Goal: Task Accomplishment & Management: Manage account settings

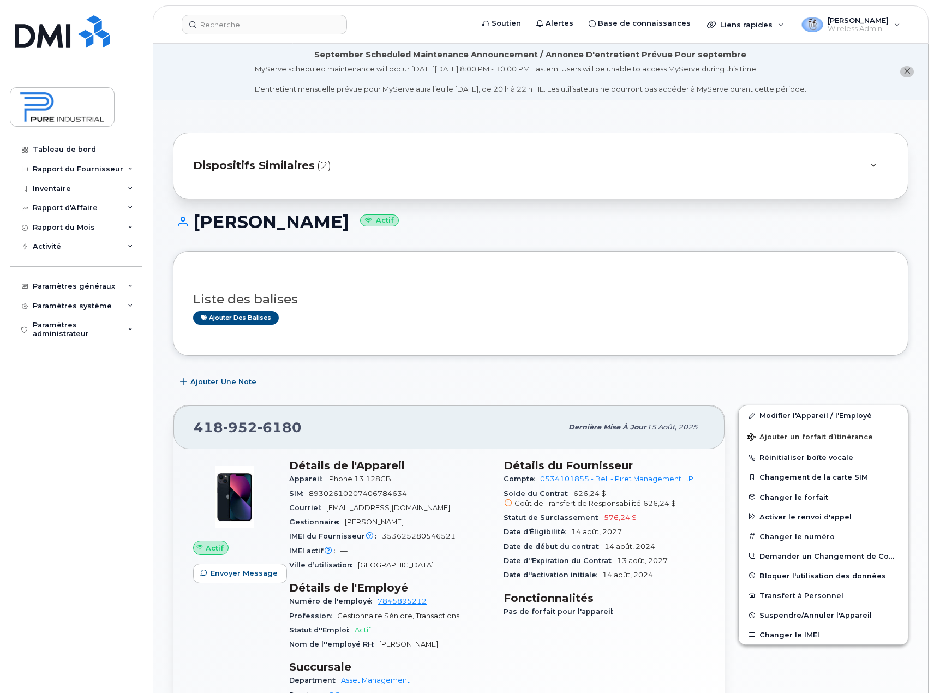
click at [74, 100] on img at bounding box center [62, 107] width 84 height 32
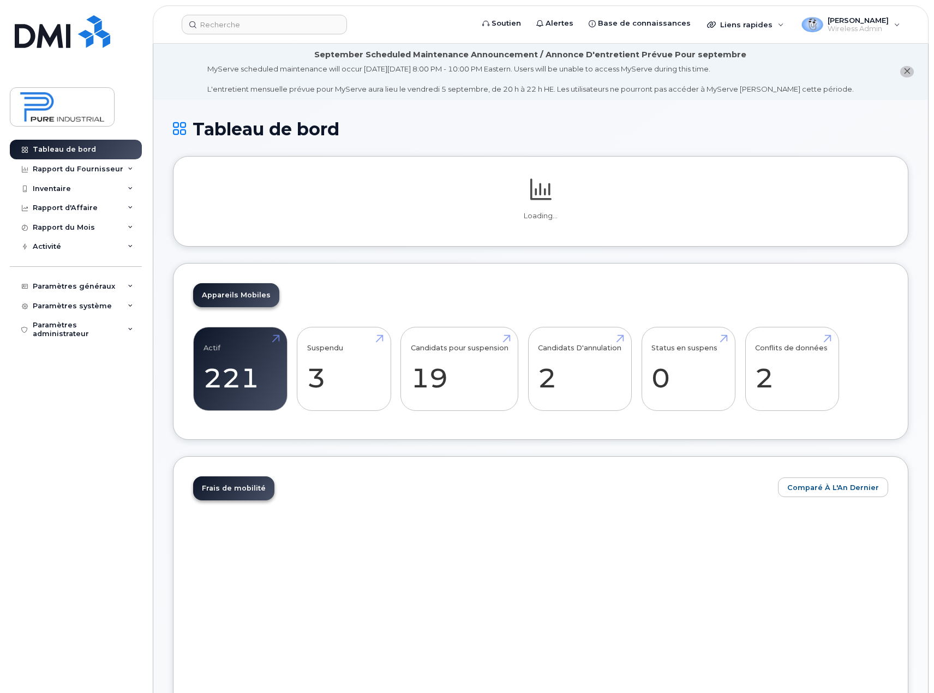
click at [786, 354] on div "Appareils Mobiles Actif 221 56% Suspendu 3 Candidats pour suspension 19 Candida…" at bounding box center [540, 351] width 735 height 177
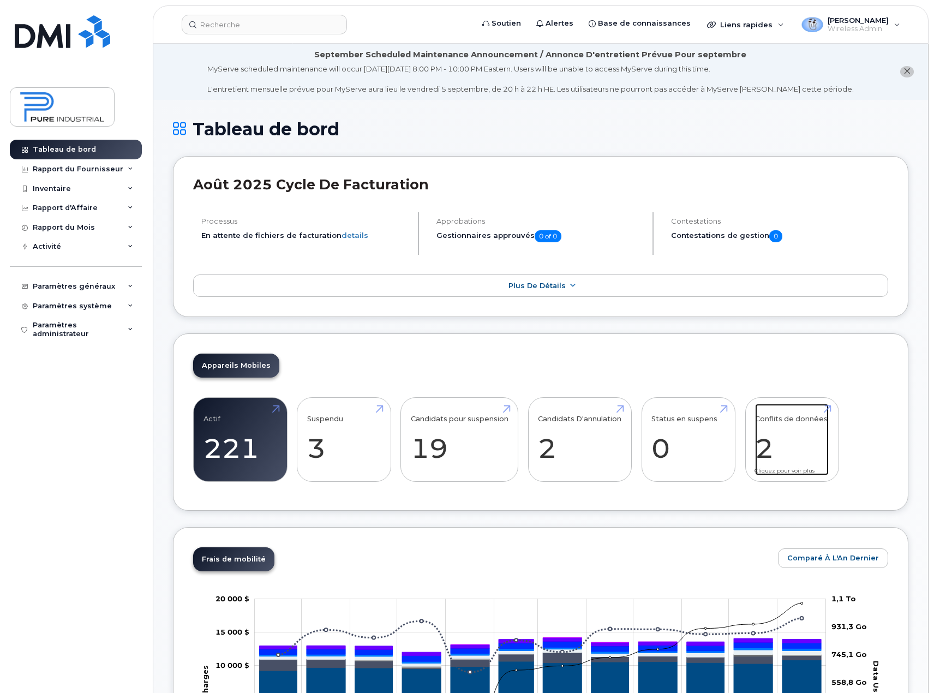
click at [789, 429] on link "Conflits de données 2" at bounding box center [792, 440] width 74 height 72
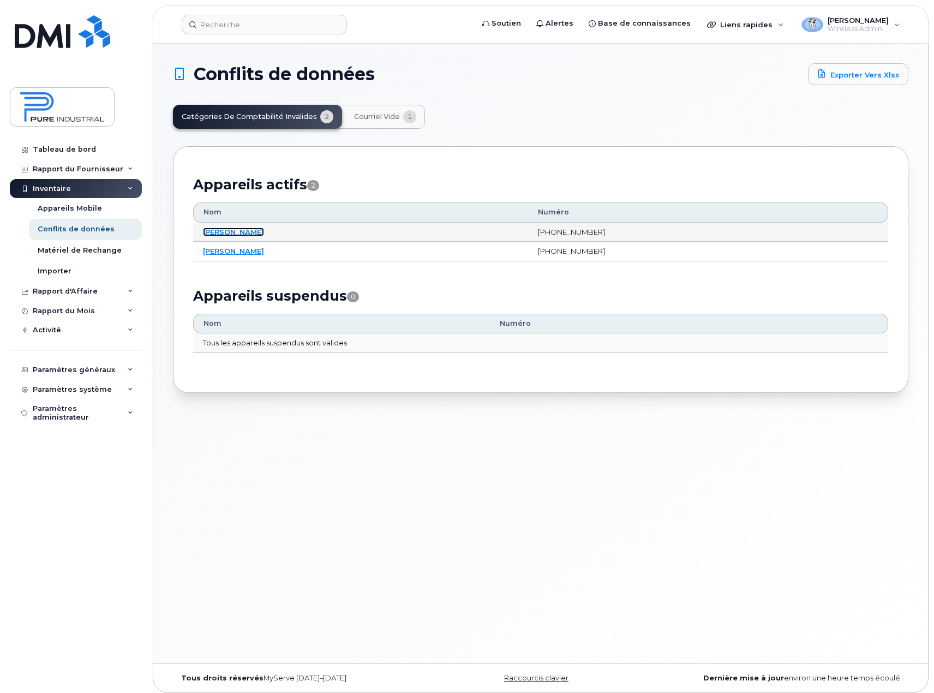
click at [216, 231] on link "Gaye Sy" at bounding box center [233, 231] width 61 height 9
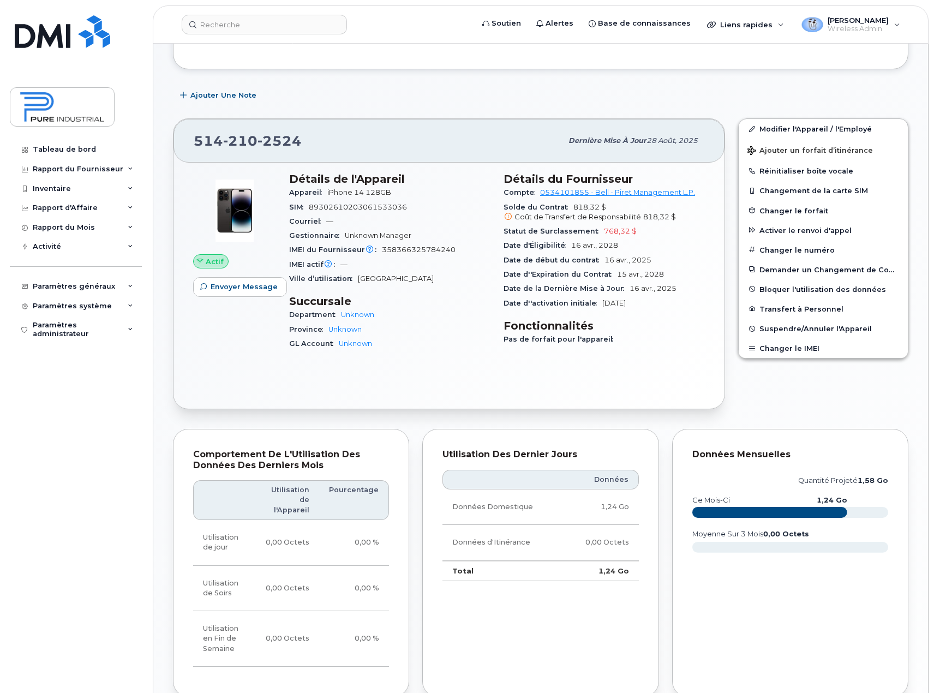
scroll to position [218, 0]
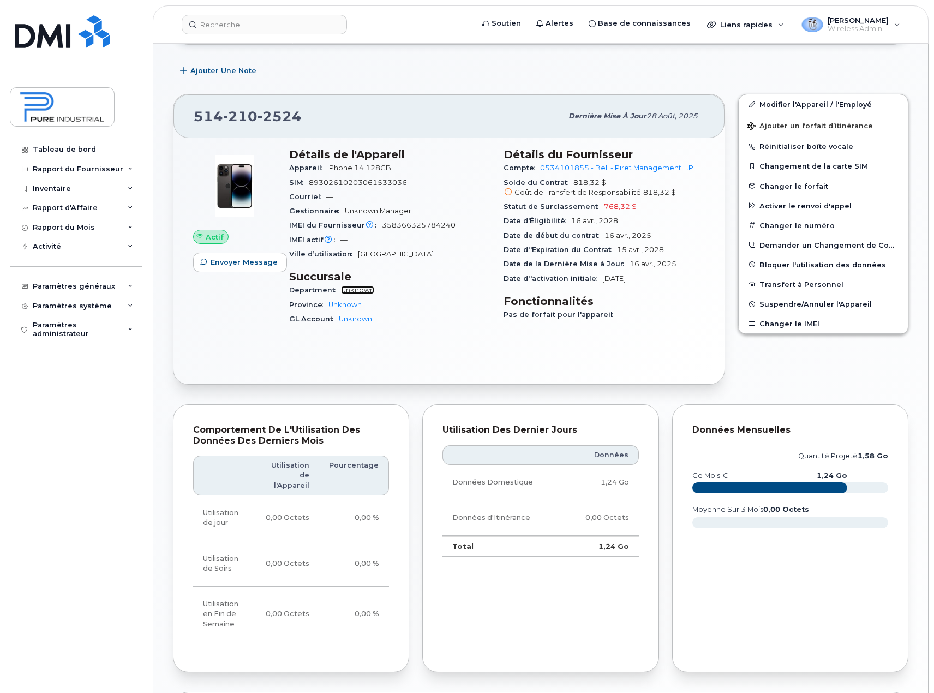
click at [361, 289] on link "Unknown" at bounding box center [357, 290] width 33 height 8
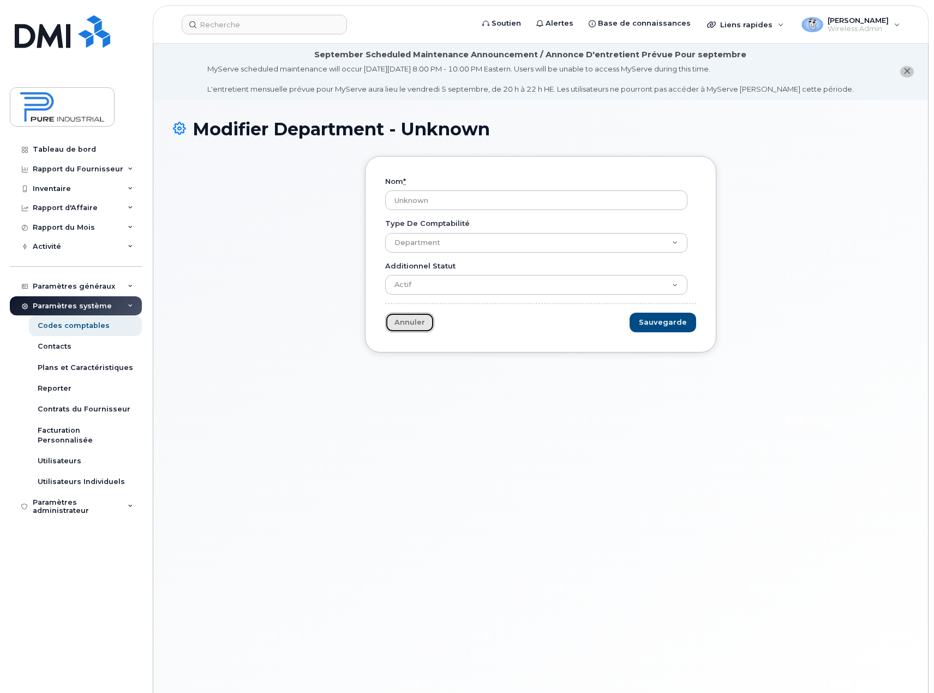
click at [399, 325] on link "Annuler" at bounding box center [409, 323] width 49 height 20
click at [410, 322] on link "Annuler" at bounding box center [409, 323] width 49 height 20
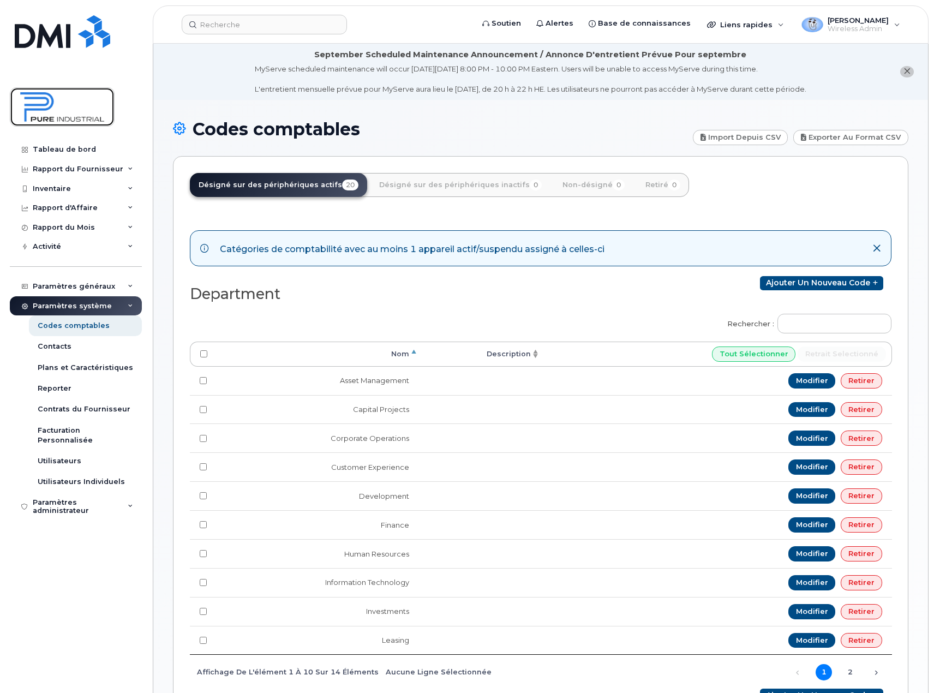
click at [63, 117] on img at bounding box center [62, 107] width 84 height 32
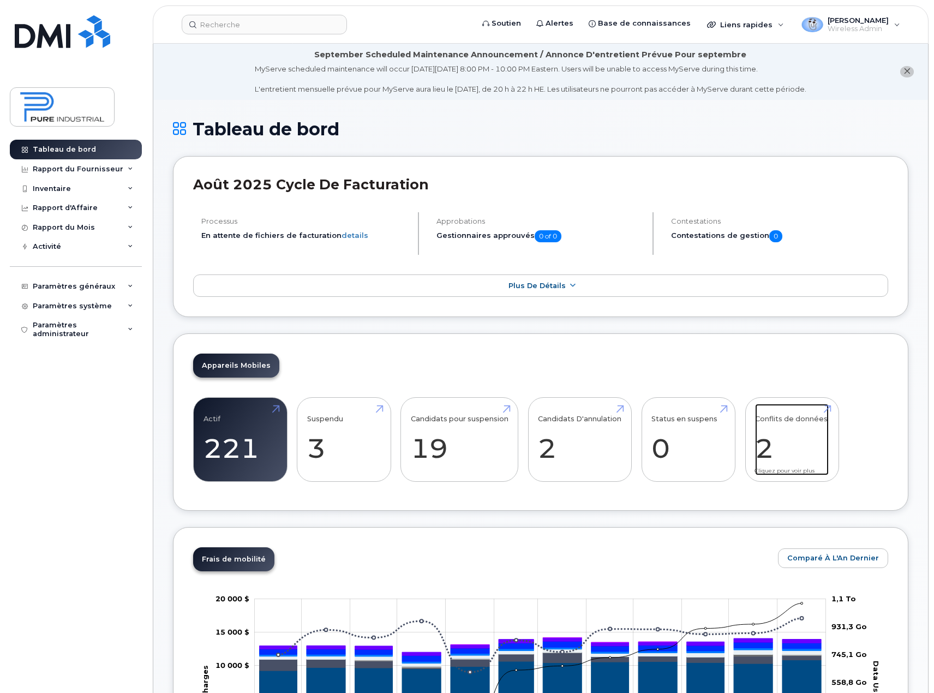
click at [771, 447] on link "Conflits de données 2" at bounding box center [792, 440] width 74 height 72
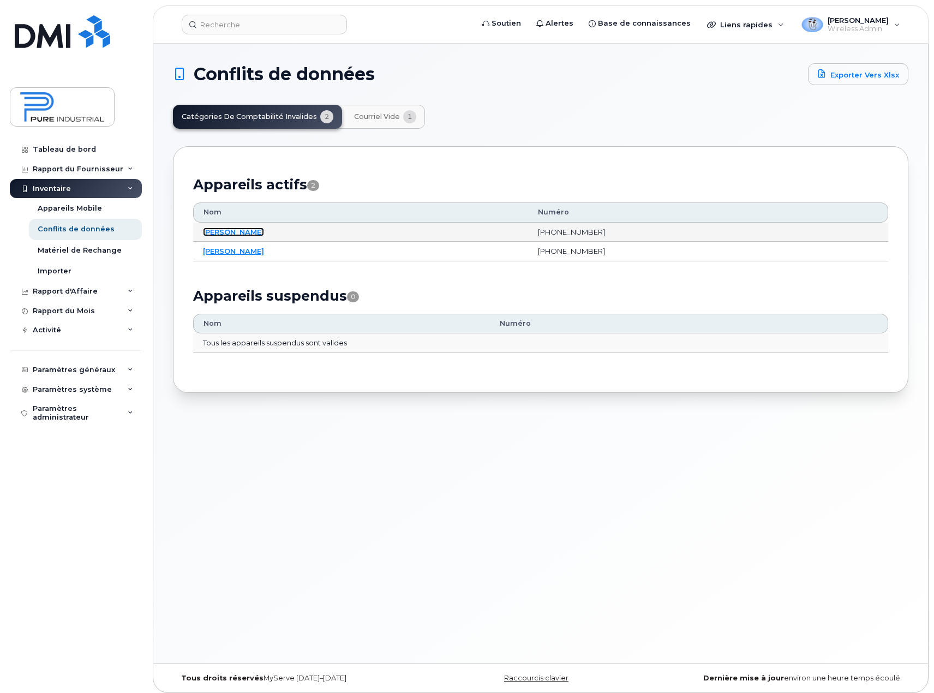
click at [218, 233] on link "[PERSON_NAME]" at bounding box center [233, 231] width 61 height 9
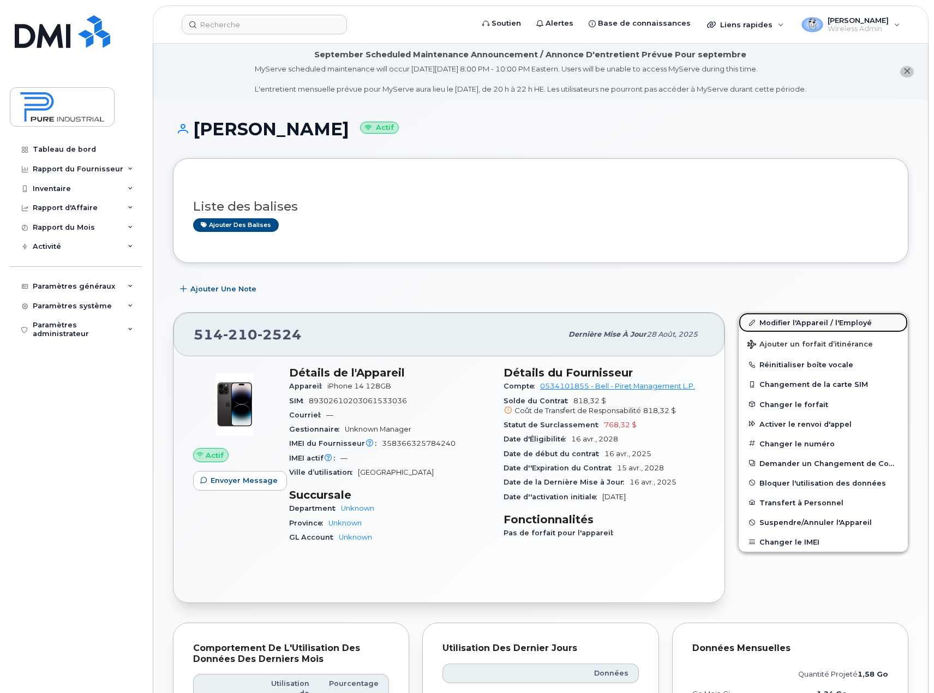
click at [811, 321] on link "Modifier l'Appareil / l'Employé" at bounding box center [823, 323] width 169 height 20
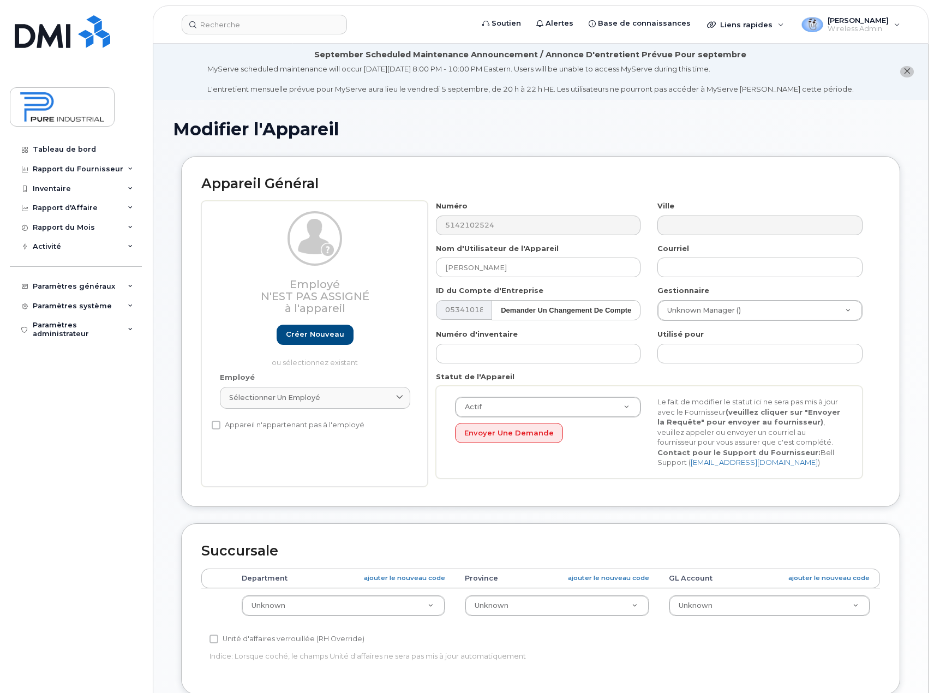
select select "5773504"
select select "5773505"
select select "5773506"
type input "dhogan@pureindustrial.ca"
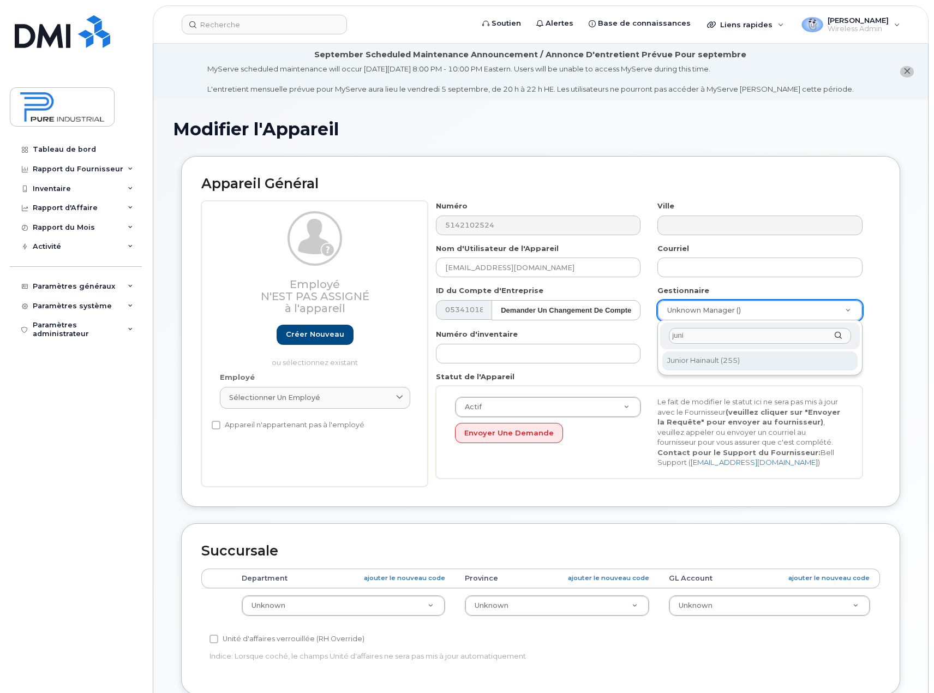
type input "juni"
type input "1713616"
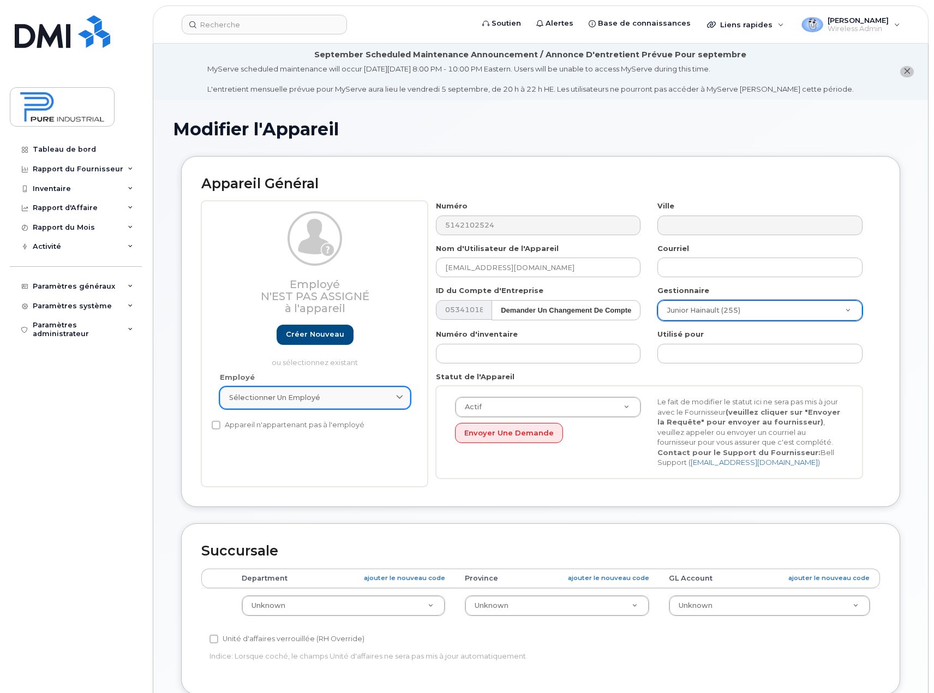
click at [392, 400] on div "Sélectionner un employé" at bounding box center [315, 397] width 172 height 10
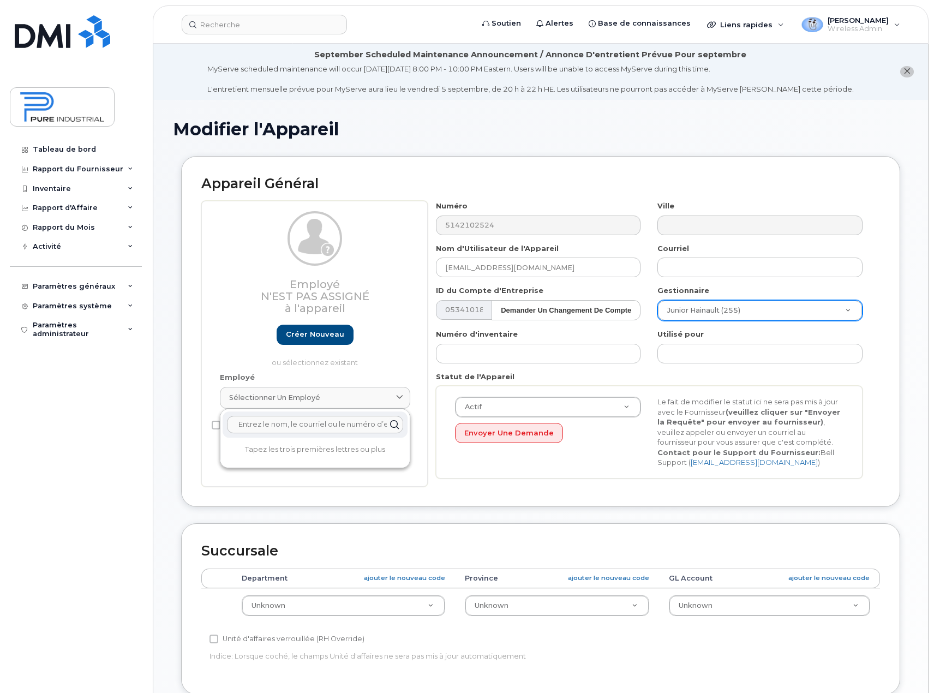
click at [291, 418] on input "text" at bounding box center [315, 424] width 176 height 17
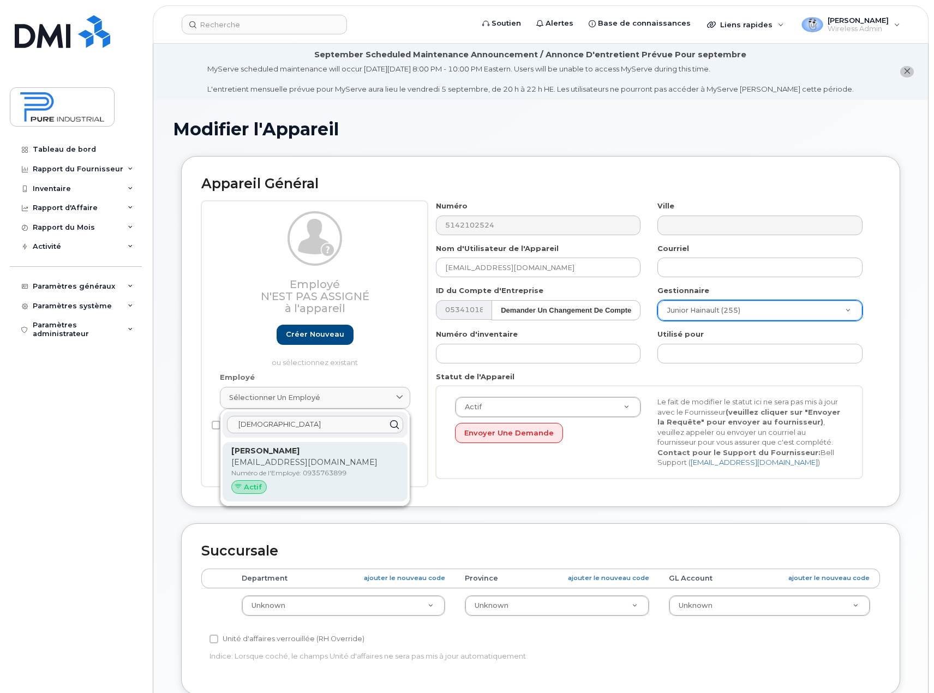
type input "gay"
click at [267, 464] on p "gsy@pureindustriel.ca" at bounding box center [314, 462] width 167 height 11
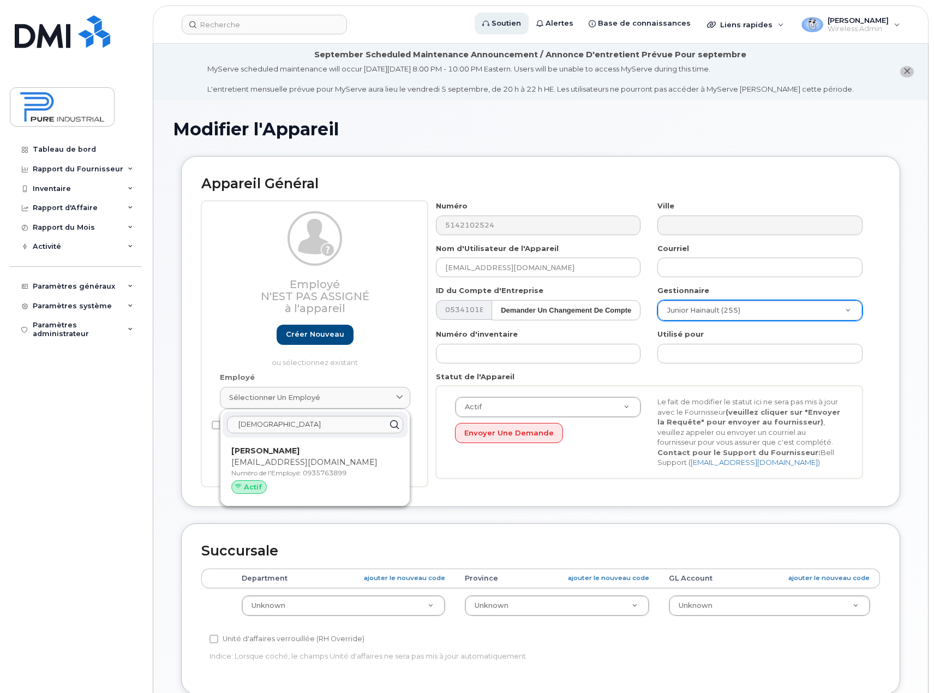
type input "0935763899"
type input "Gaye Sy"
type input "gsy@pureindustriel.ca"
select select "5773511"
select select "5773508"
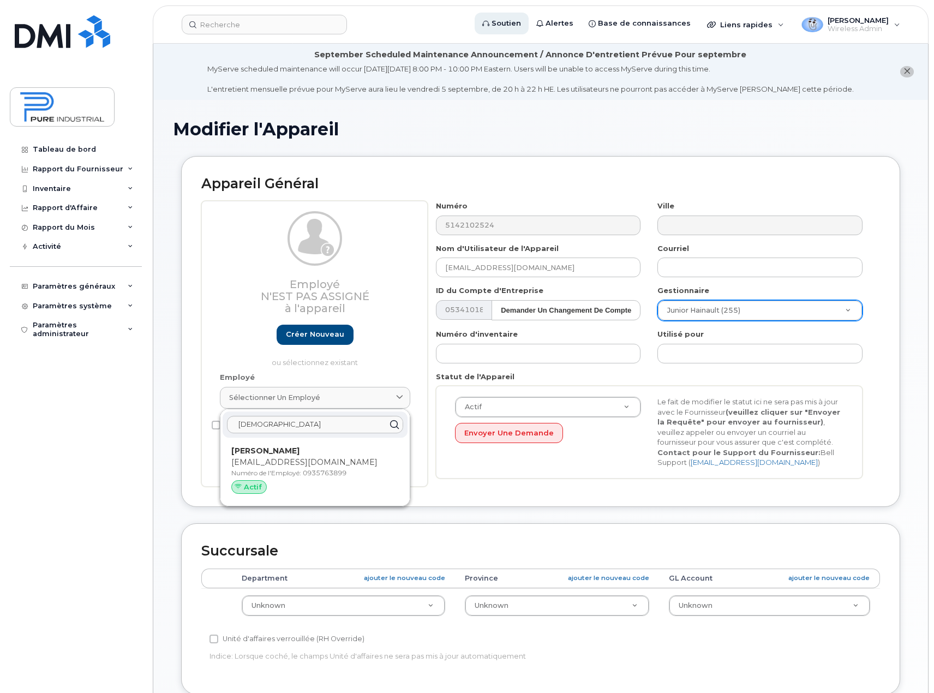
select select "5773521"
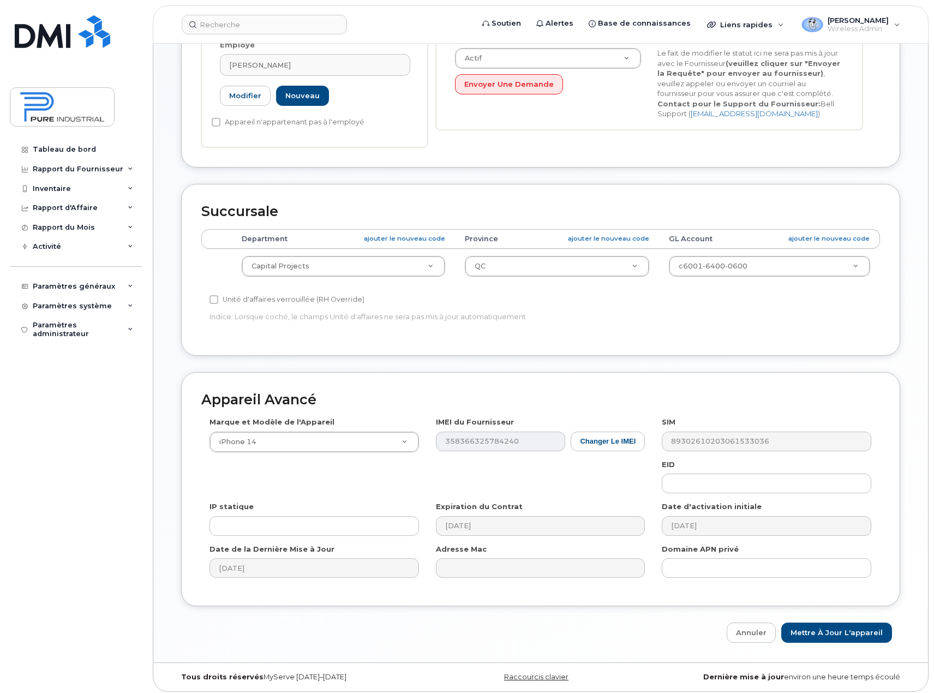
scroll to position [353, 0]
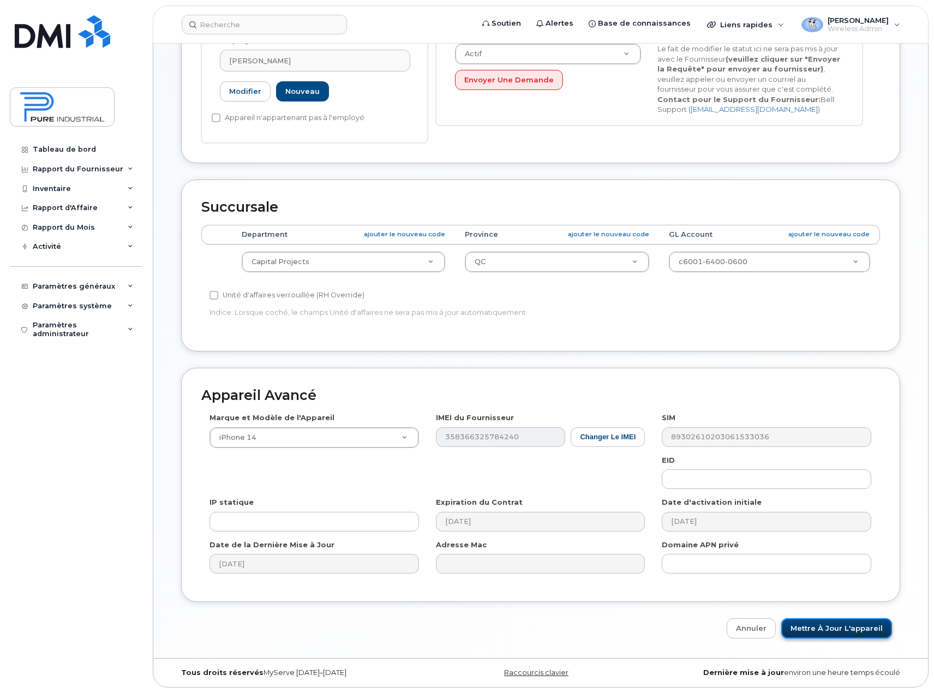
click at [847, 627] on input "Mettre à jour l'appareil" at bounding box center [836, 628] width 111 height 20
click at [822, 630] on input "Mettre à jour l'appareil" at bounding box center [836, 628] width 111 height 20
type input "Sauvegarde..."
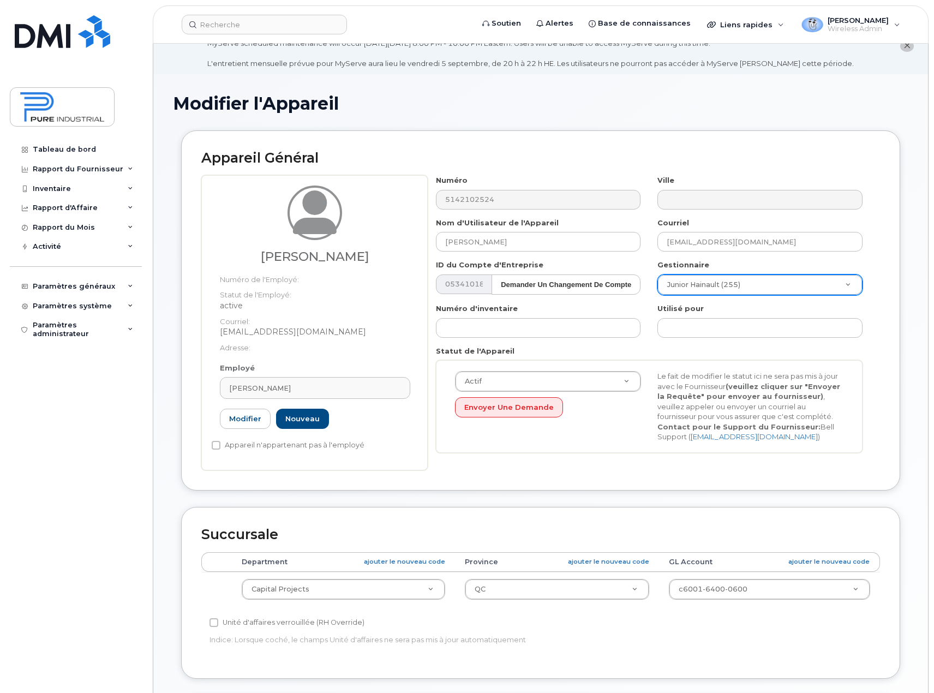
scroll to position [298, 0]
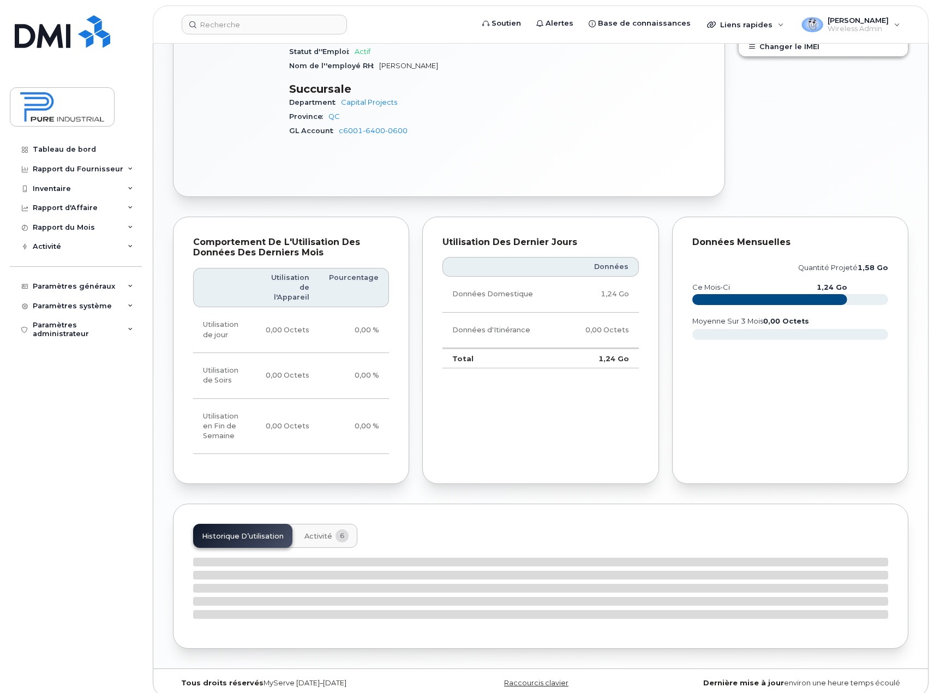
scroll to position [589, 0]
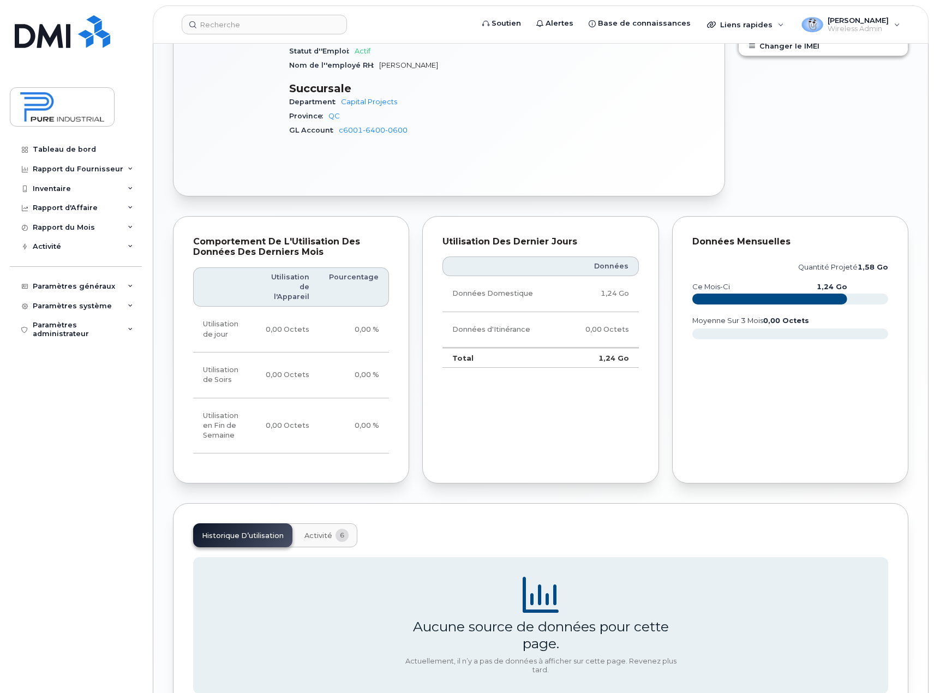
click at [320, 531] on span "Activité" at bounding box center [318, 535] width 28 height 9
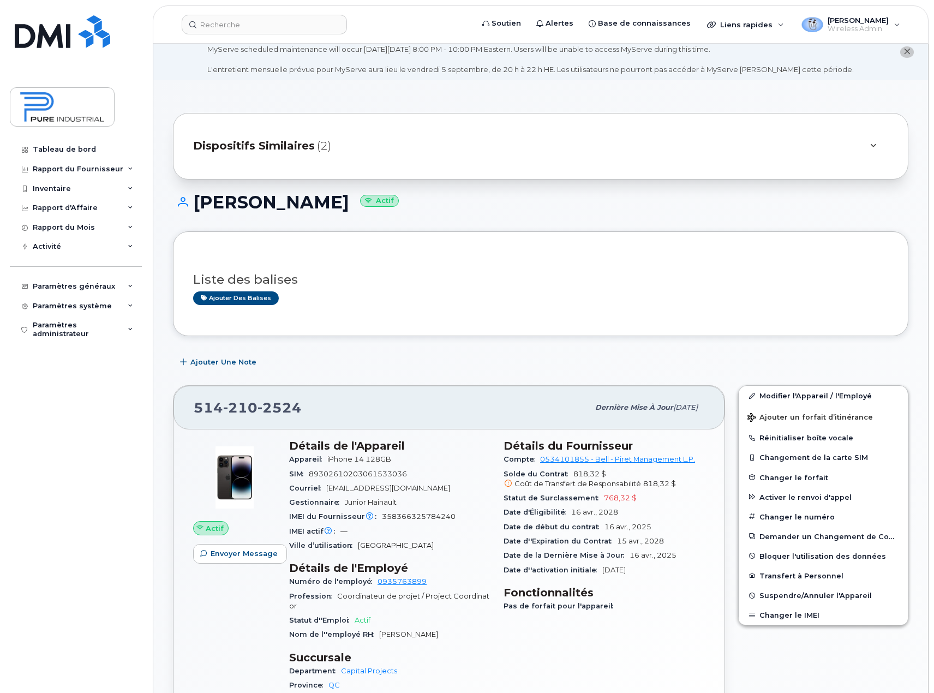
scroll to position [0, 0]
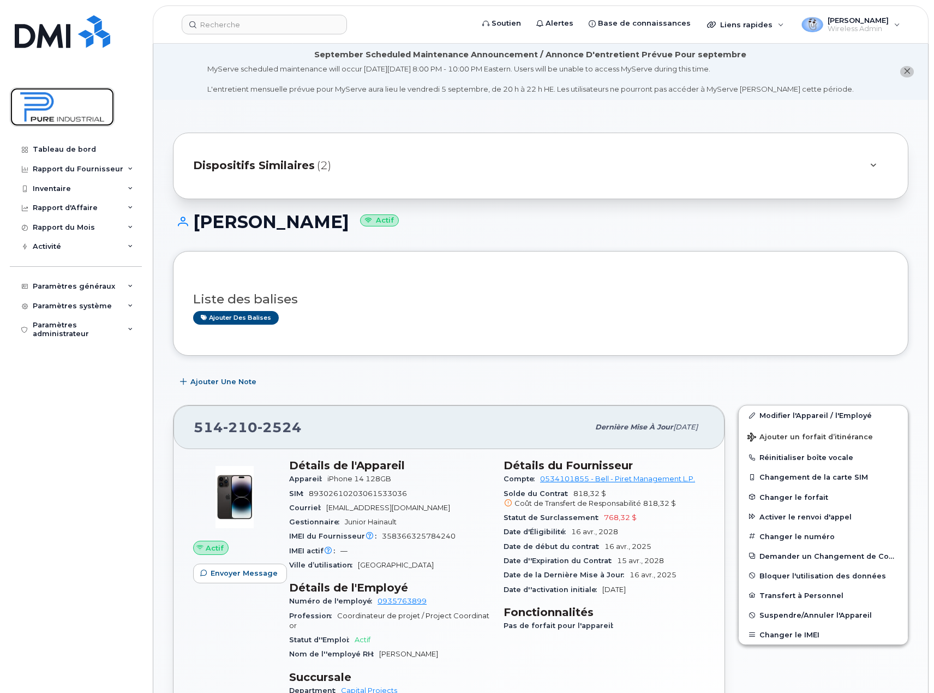
click at [48, 105] on img at bounding box center [62, 107] width 84 height 32
click at [55, 113] on img at bounding box center [62, 107] width 84 height 32
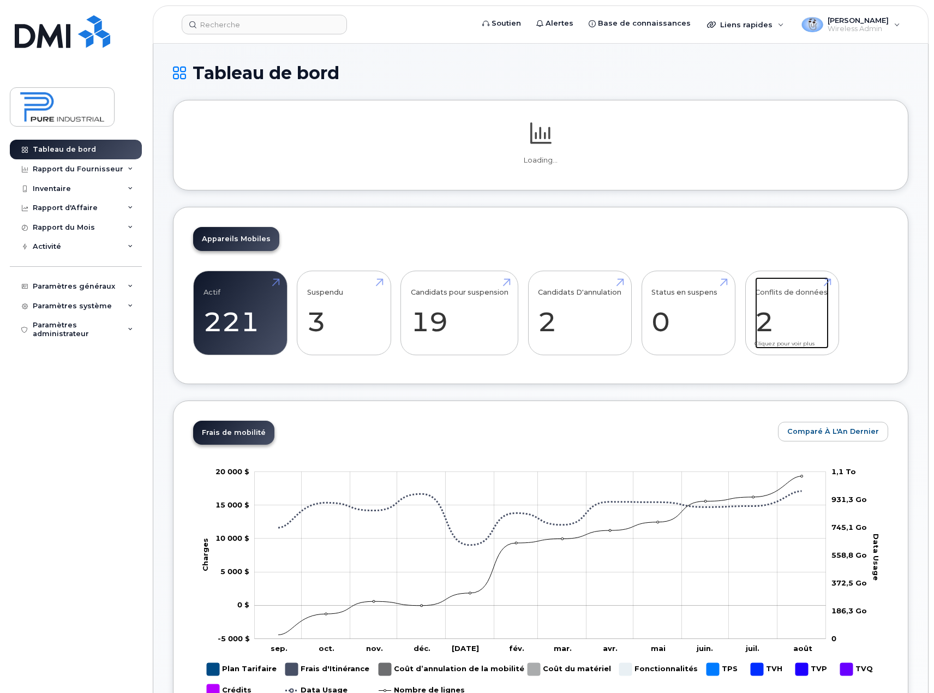
click at [786, 328] on link "Conflits de données 2" at bounding box center [792, 313] width 74 height 72
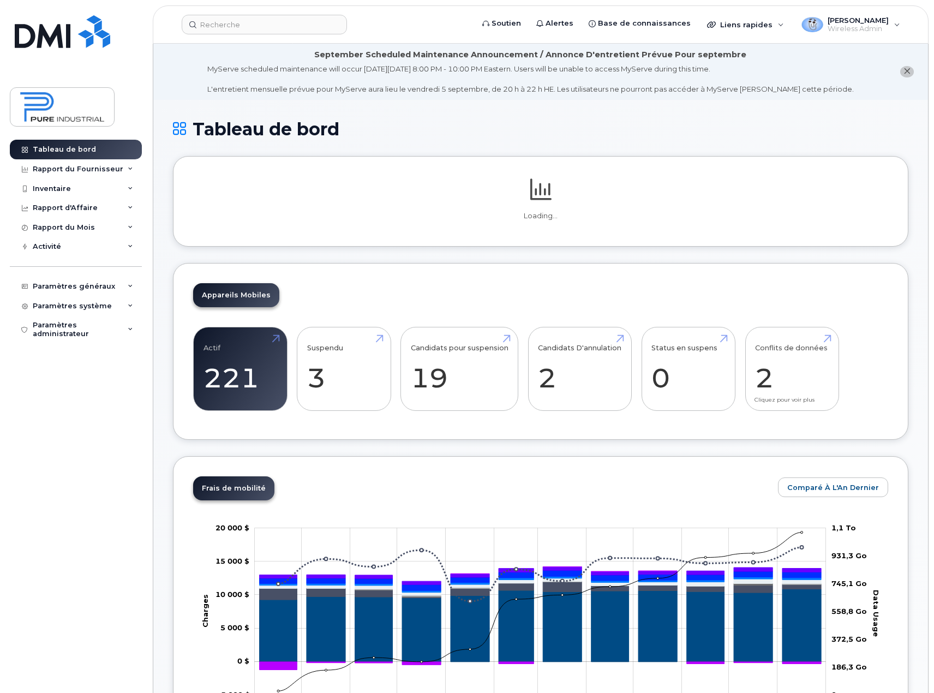
click at [786, 328] on div "Conflits de données 2" at bounding box center [792, 369] width 94 height 85
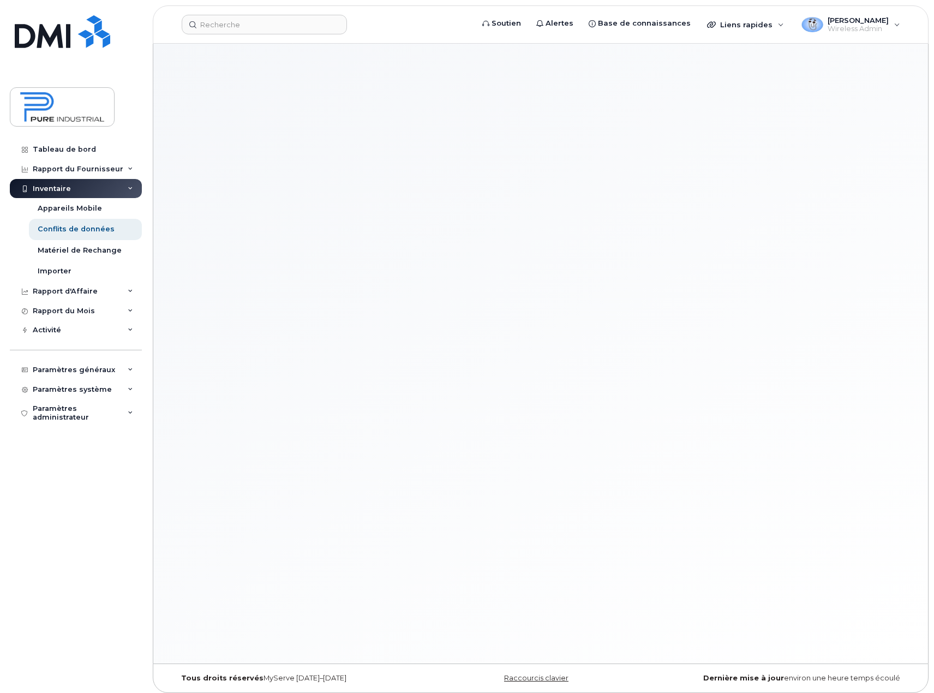
click at [779, 373] on div at bounding box center [540, 354] width 775 height 620
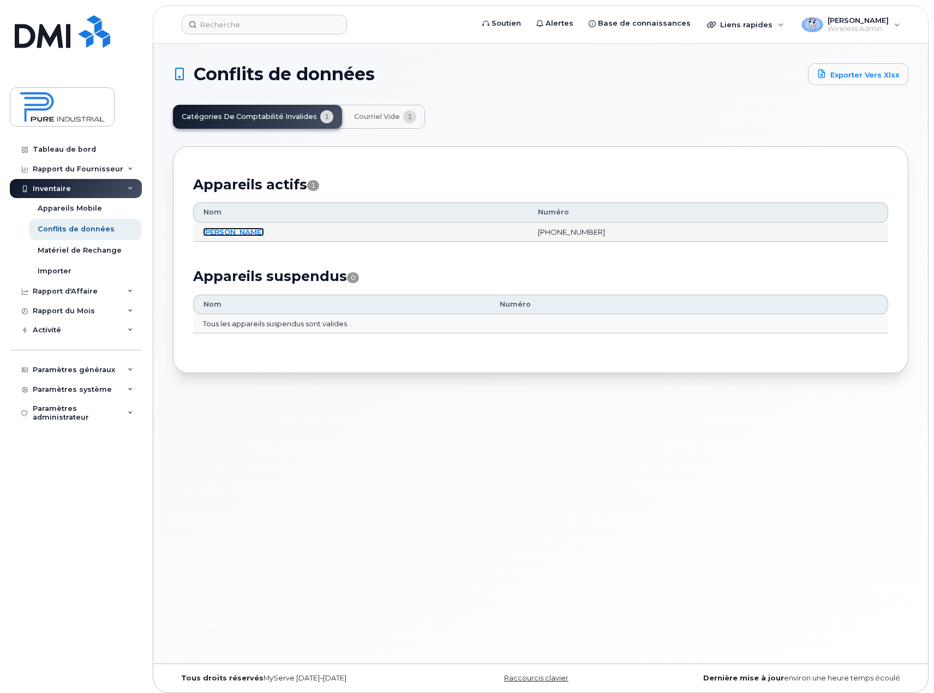
click at [238, 229] on link "[PERSON_NAME]" at bounding box center [233, 231] width 61 height 9
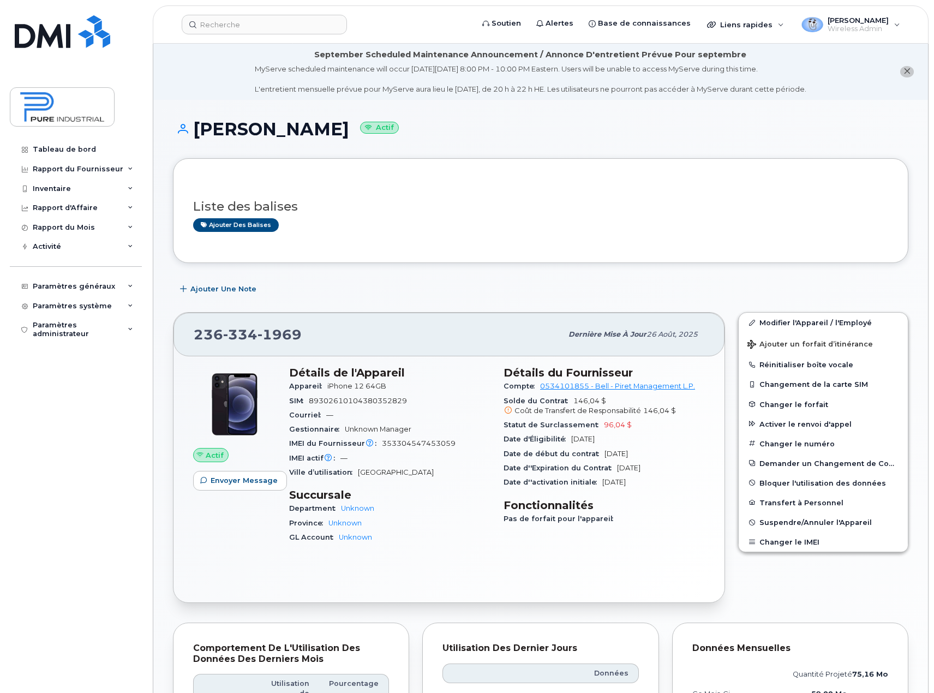
click at [285, 129] on h1 "[PERSON_NAME] Actif" at bounding box center [540, 128] width 735 height 19
copy h1 "Chalmers"
drag, startPoint x: 319, startPoint y: 138, endPoint x: 324, endPoint y: 153, distance: 15.5
click at [319, 138] on h1 "[PERSON_NAME] Actif" at bounding box center [540, 128] width 735 height 19
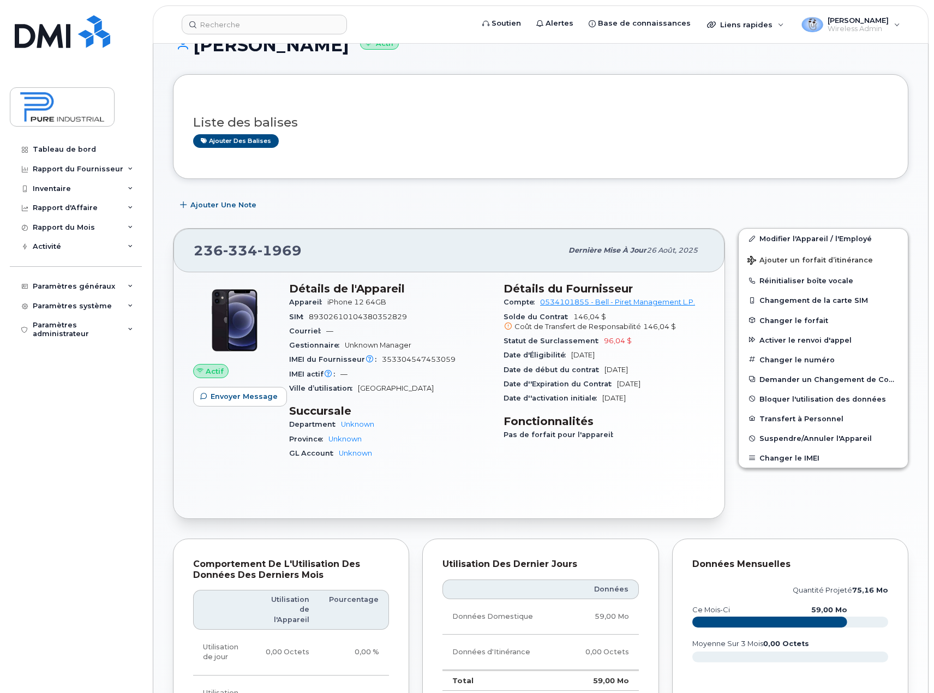
scroll to position [55, 0]
